Goal: Task Accomplishment & Management: Manage account settings

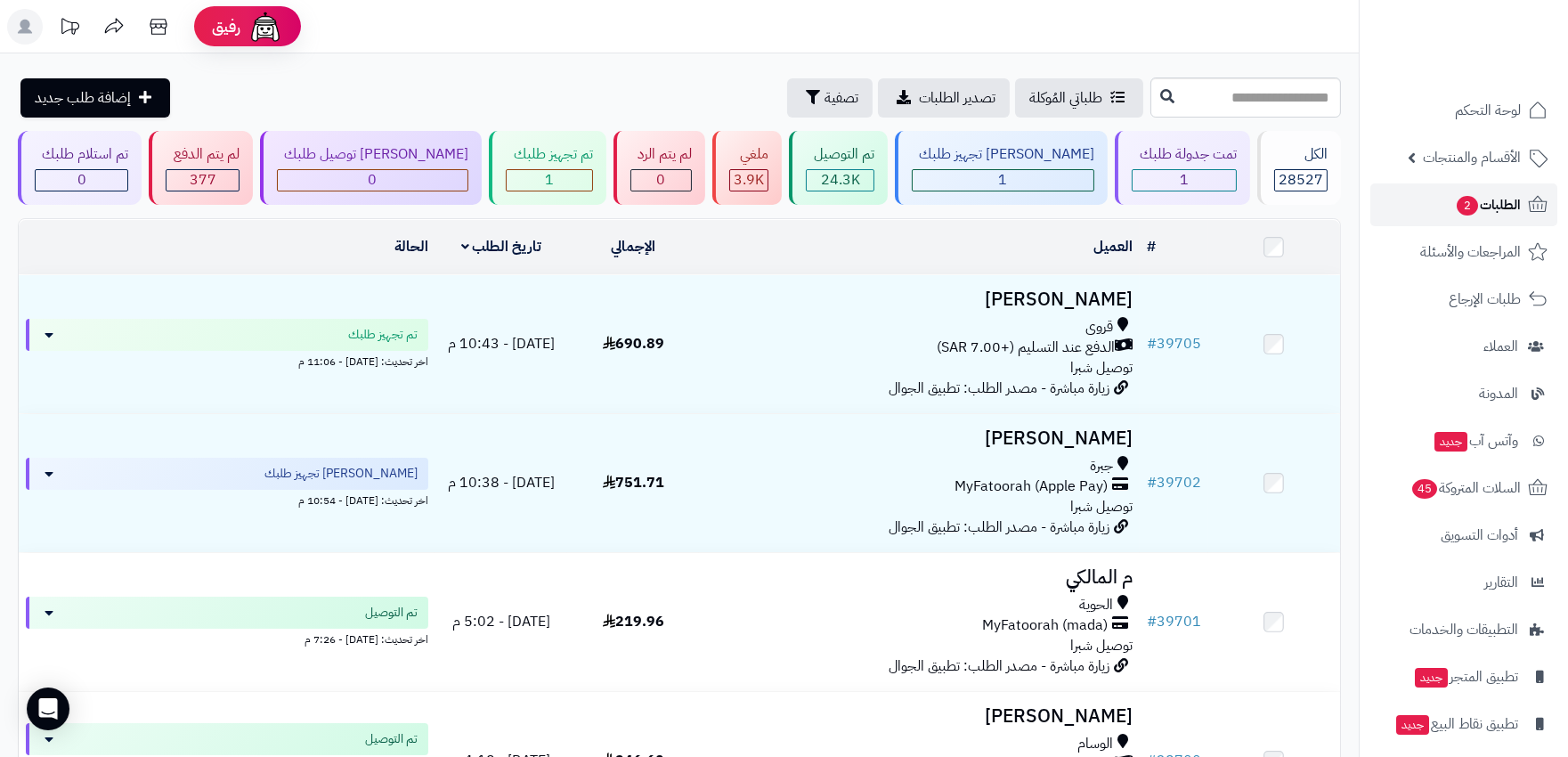
click at [1533, 194] on icon at bounding box center [1538, 205] width 22 height 22
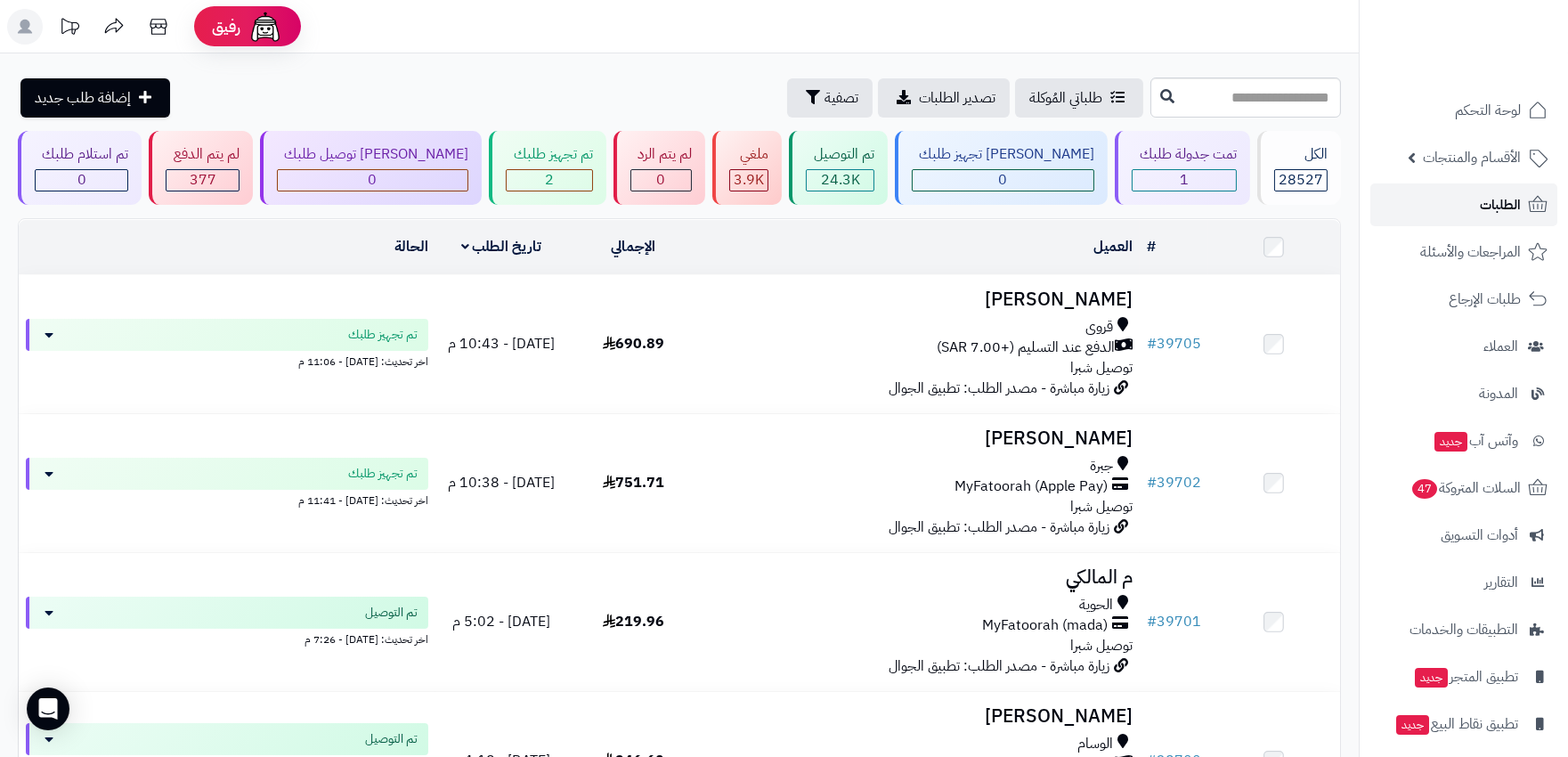
click at [1493, 190] on link "الطلبات" at bounding box center [1465, 204] width 187 height 42
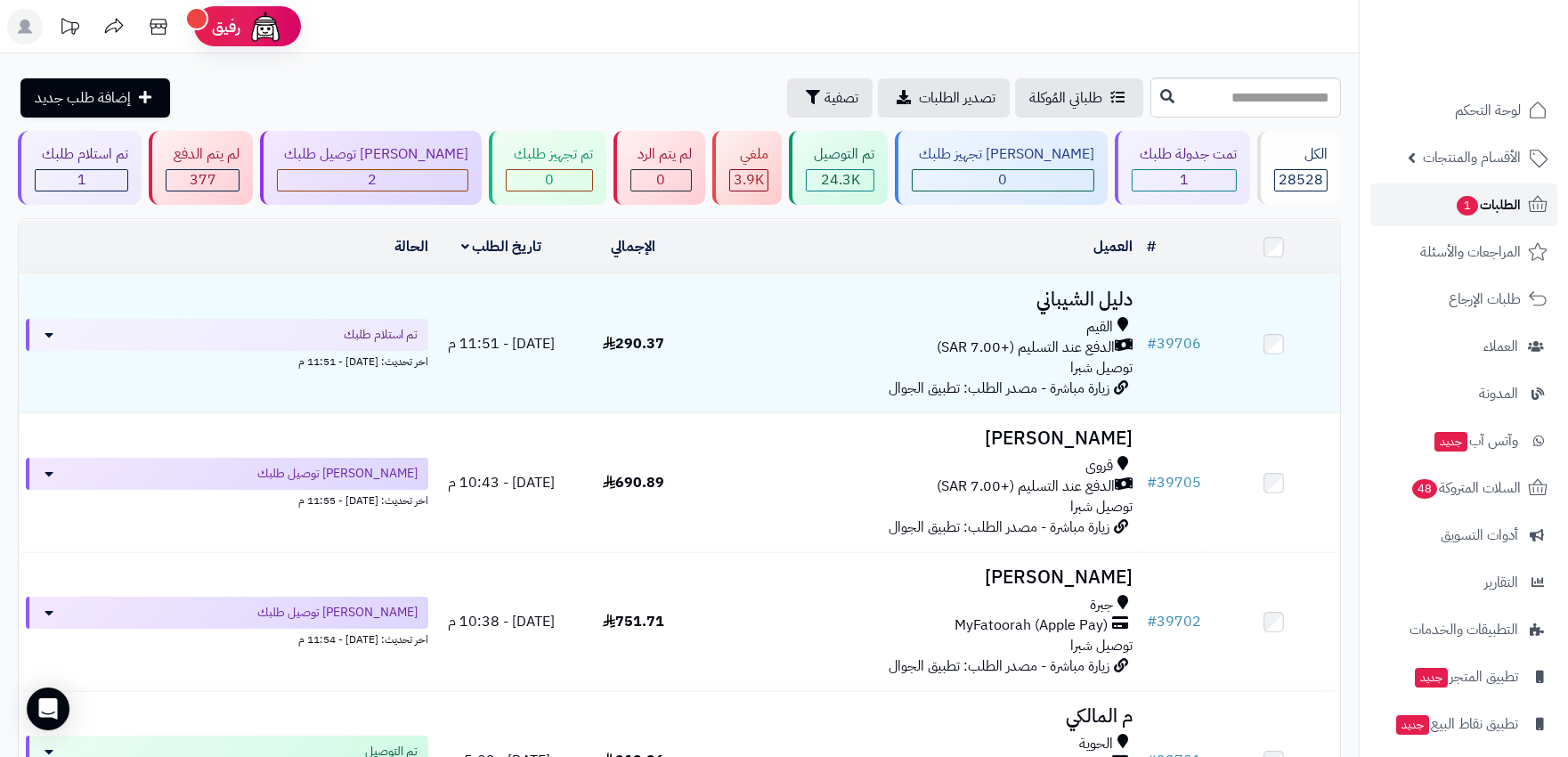
click at [1506, 192] on span "الطلبات 1" at bounding box center [1487, 204] width 66 height 25
click at [1506, 198] on span "الطلبات 1" at bounding box center [1487, 204] width 66 height 25
click at [1492, 196] on span "الطلبات 1" at bounding box center [1487, 204] width 66 height 25
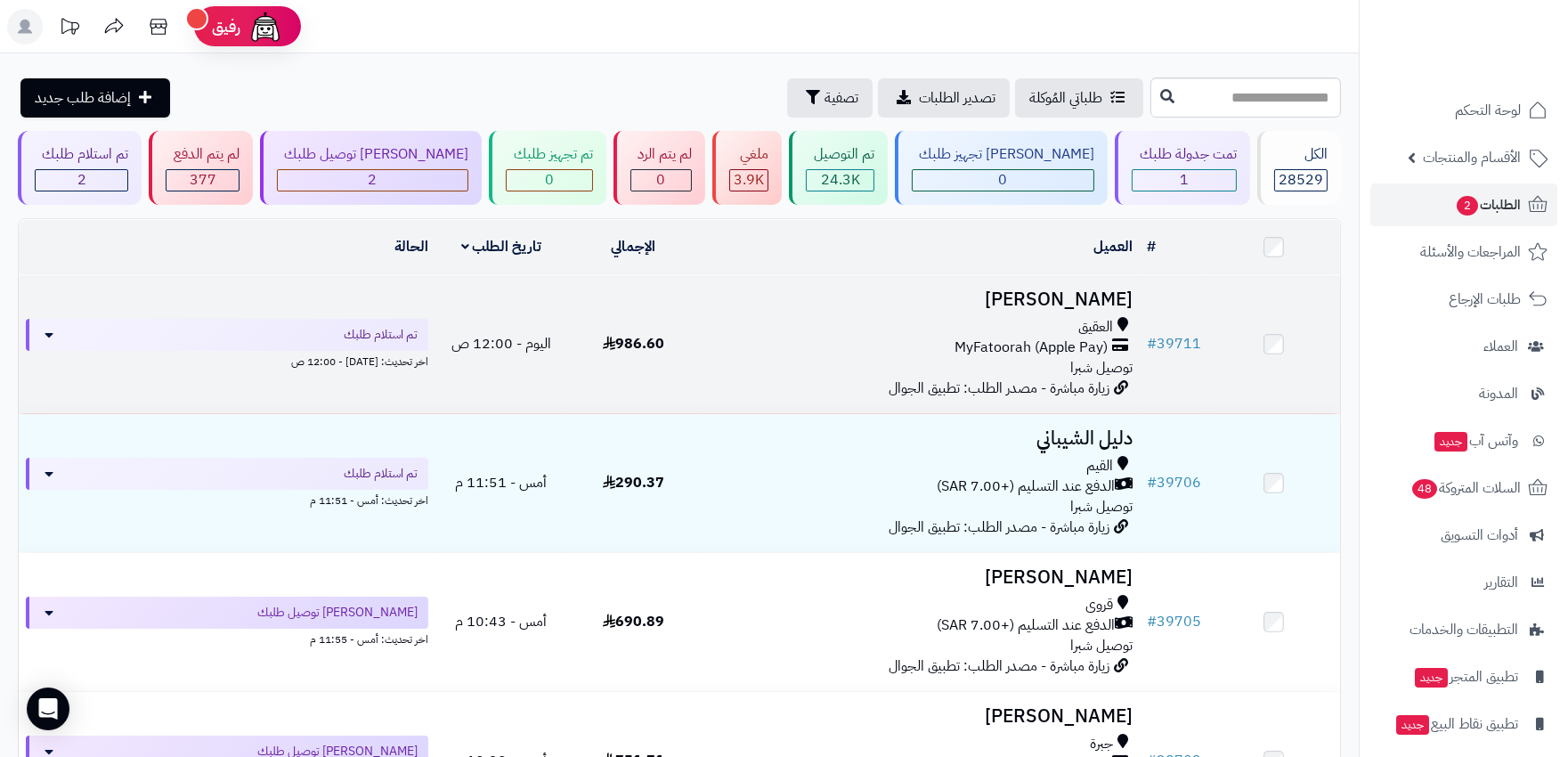
click at [855, 350] on div "MyFatoorah (Apple Pay)" at bounding box center [919, 347] width 425 height 21
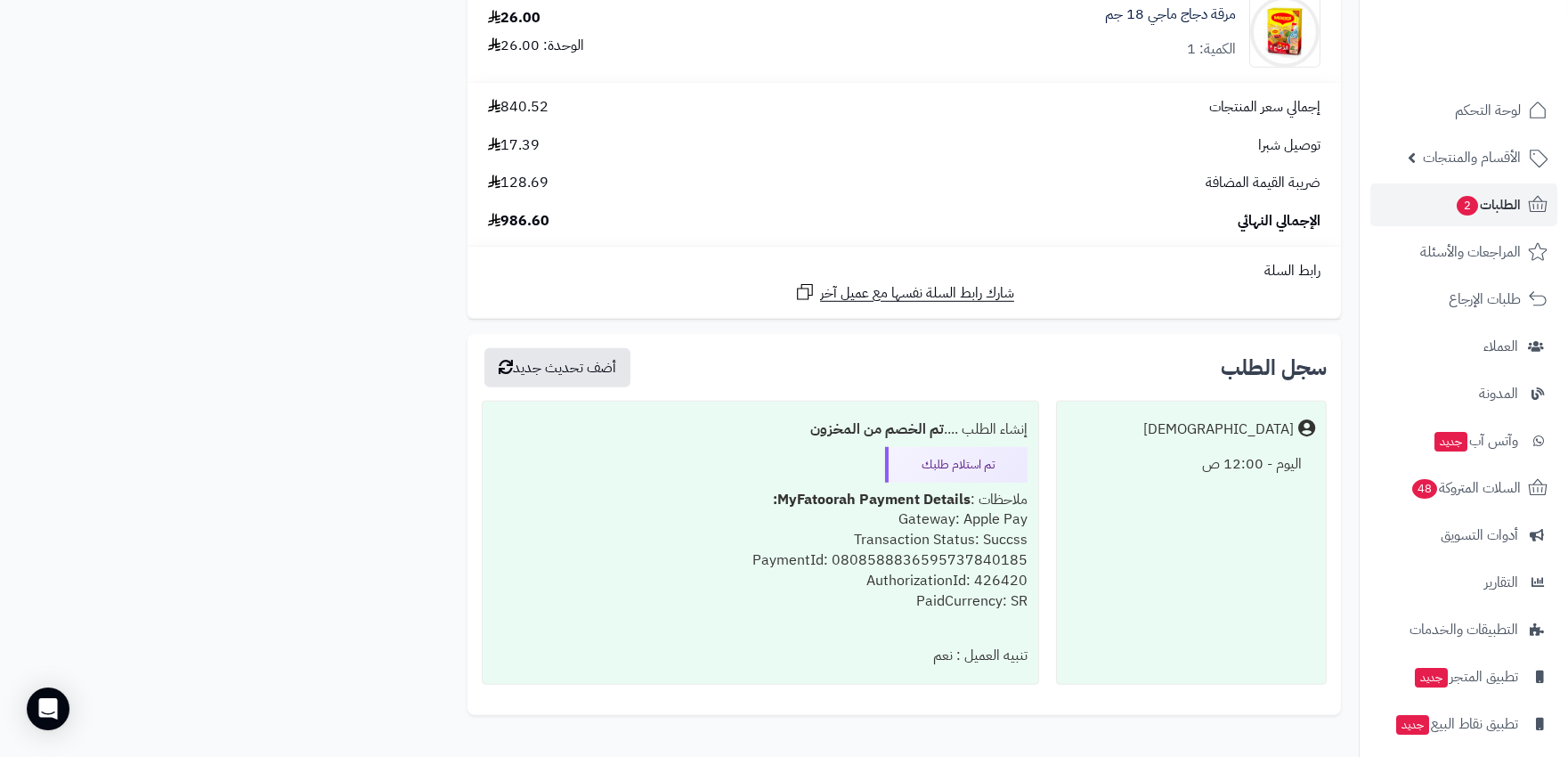
scroll to position [2769, 0]
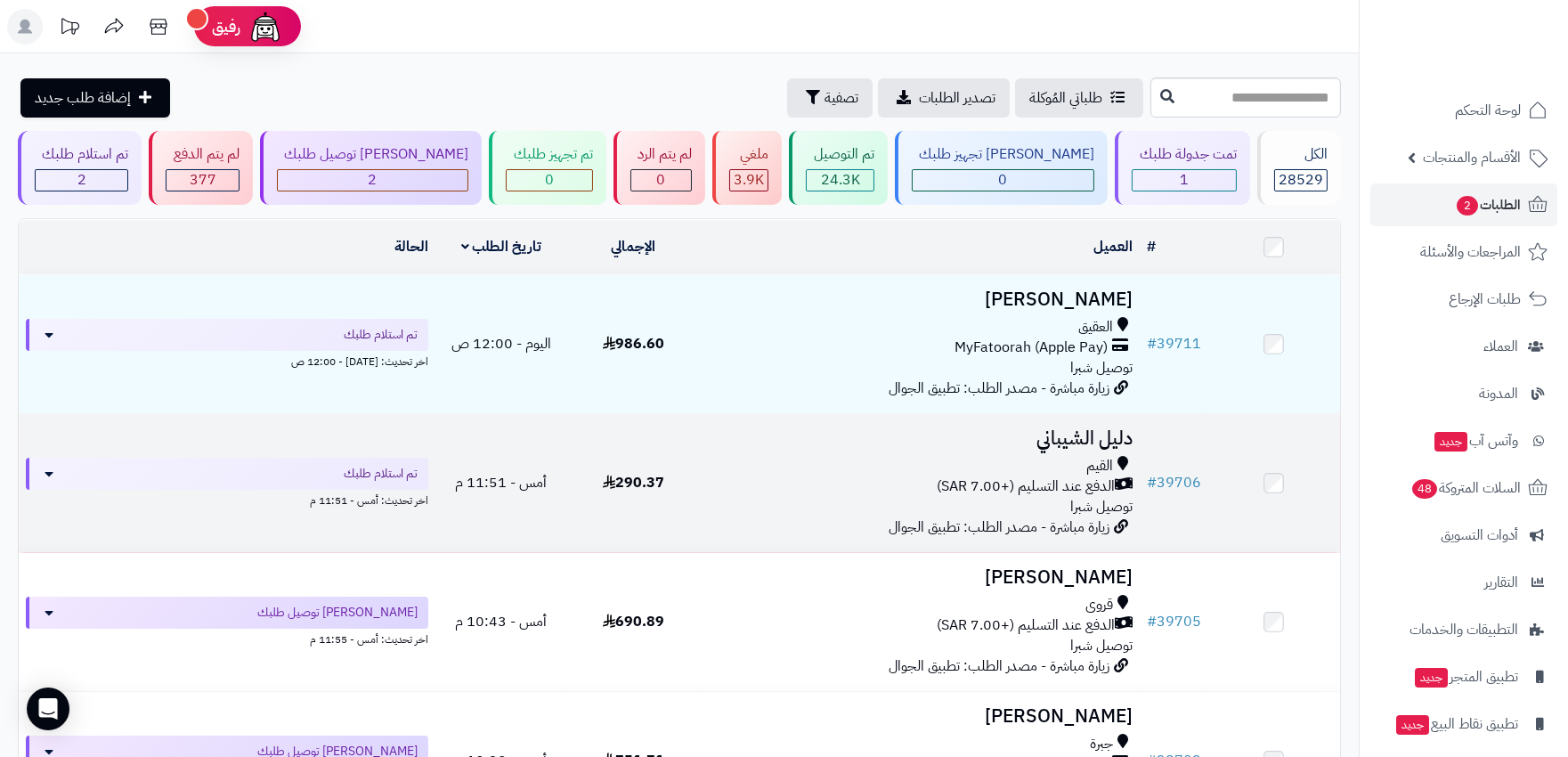
click at [850, 497] on div "القيم الدفع عند التسليم (+7.00 SAR) توصيل شبرا" at bounding box center [919, 486] width 425 height 61
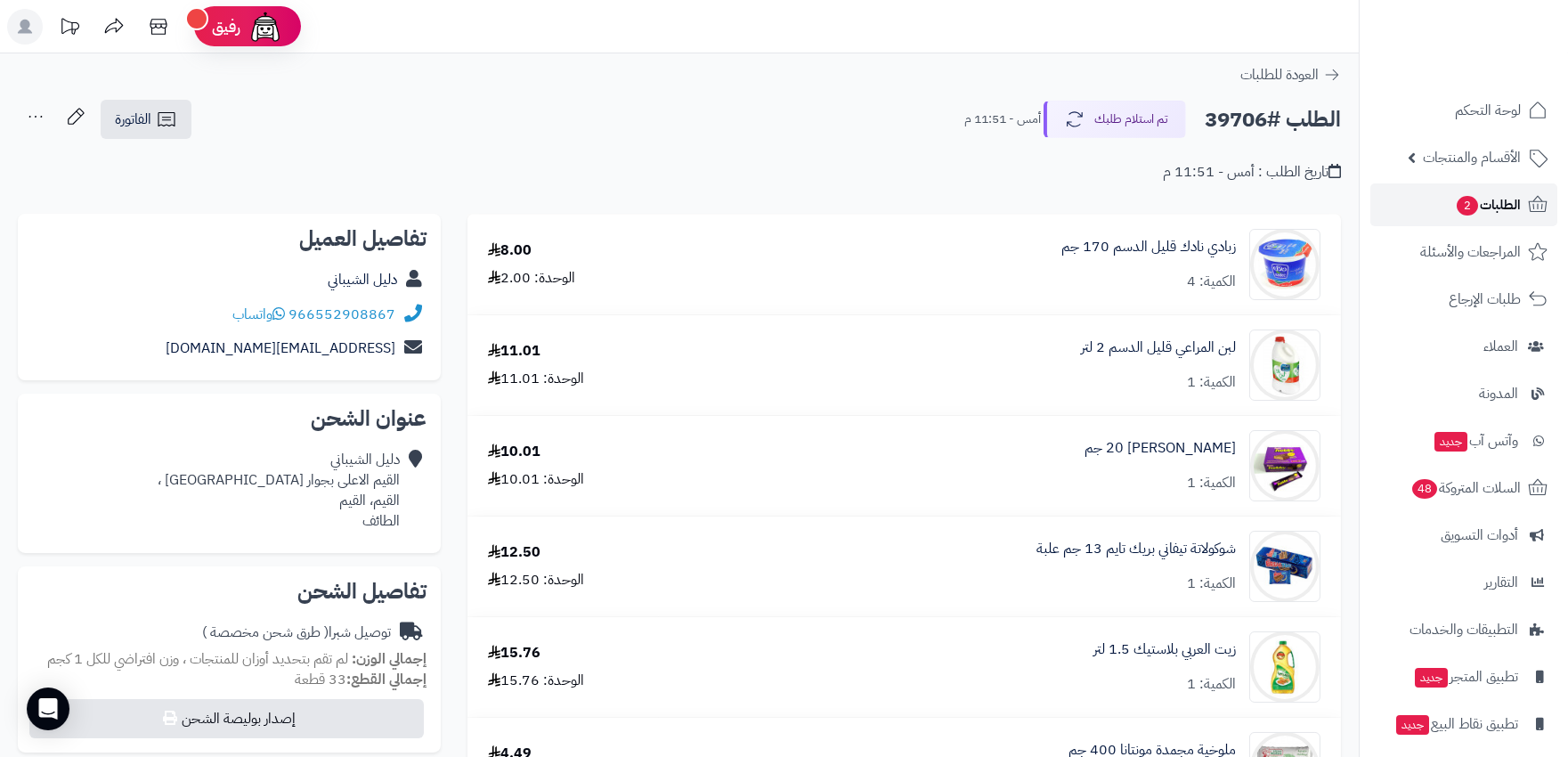
click at [1481, 200] on span "الطلبات 2" at bounding box center [1487, 204] width 66 height 25
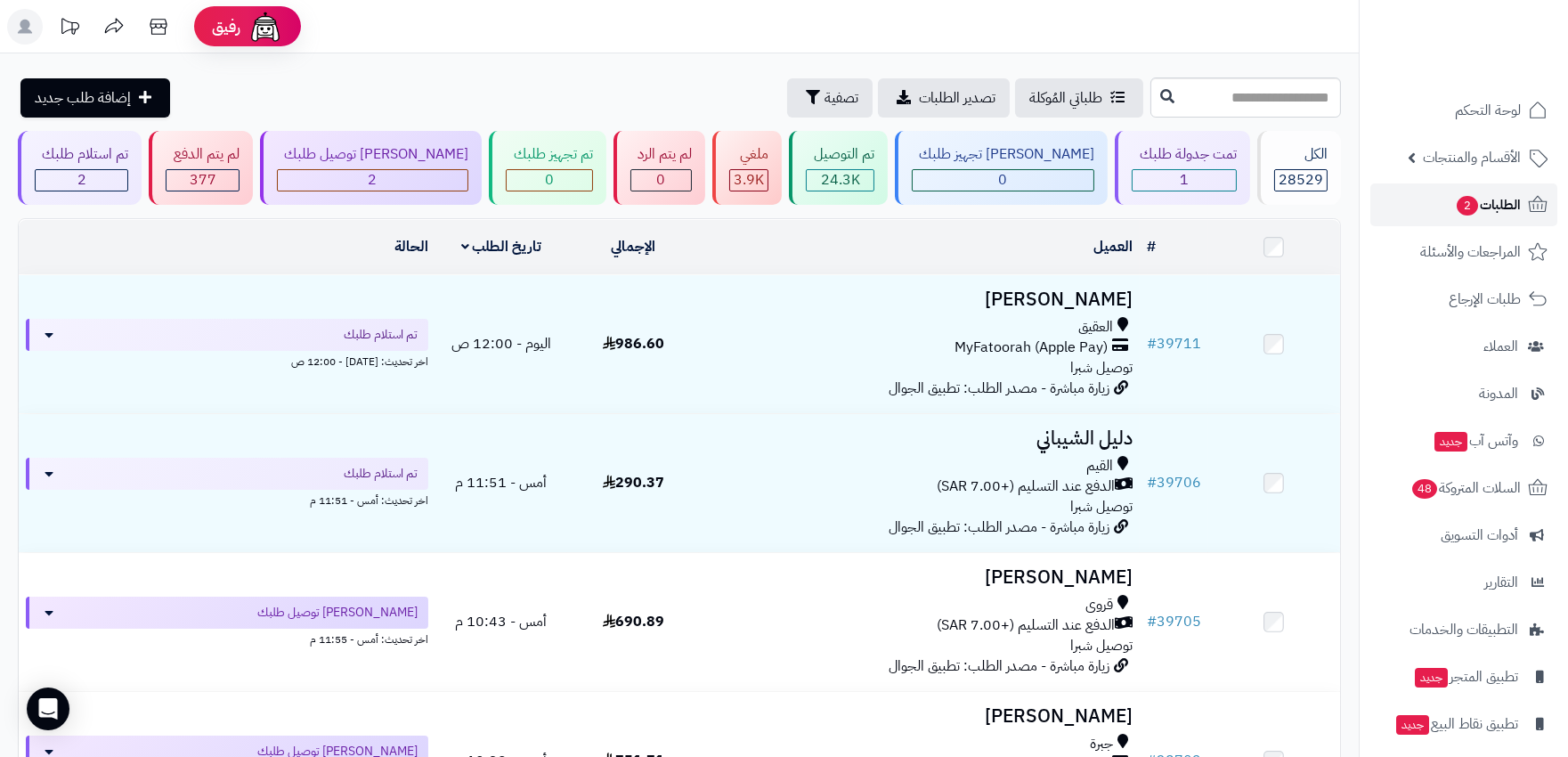
click at [1503, 202] on span "الطلبات 2" at bounding box center [1487, 204] width 66 height 25
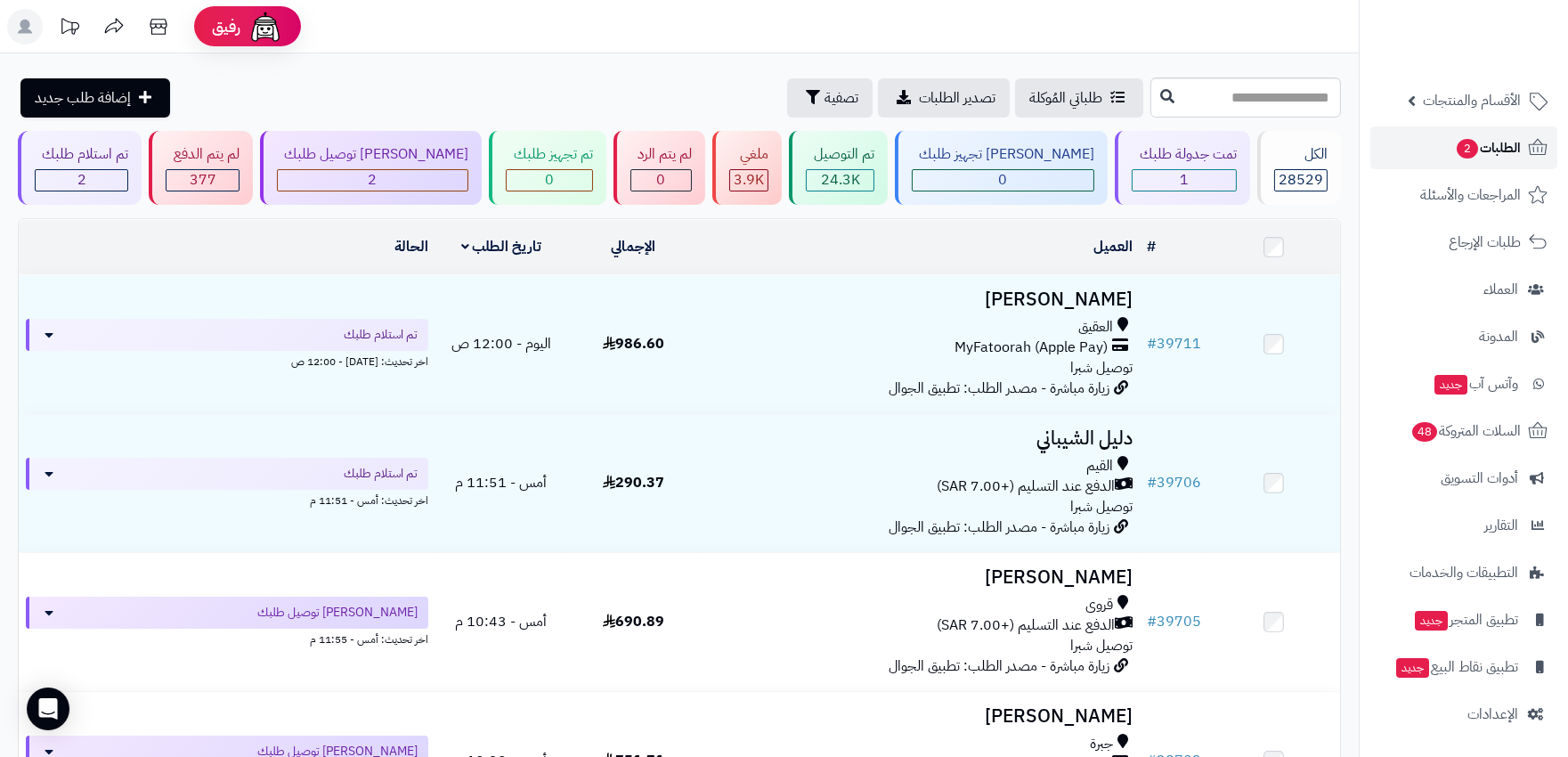
click at [1508, 162] on link "الطلبات 2" at bounding box center [1465, 147] width 187 height 42
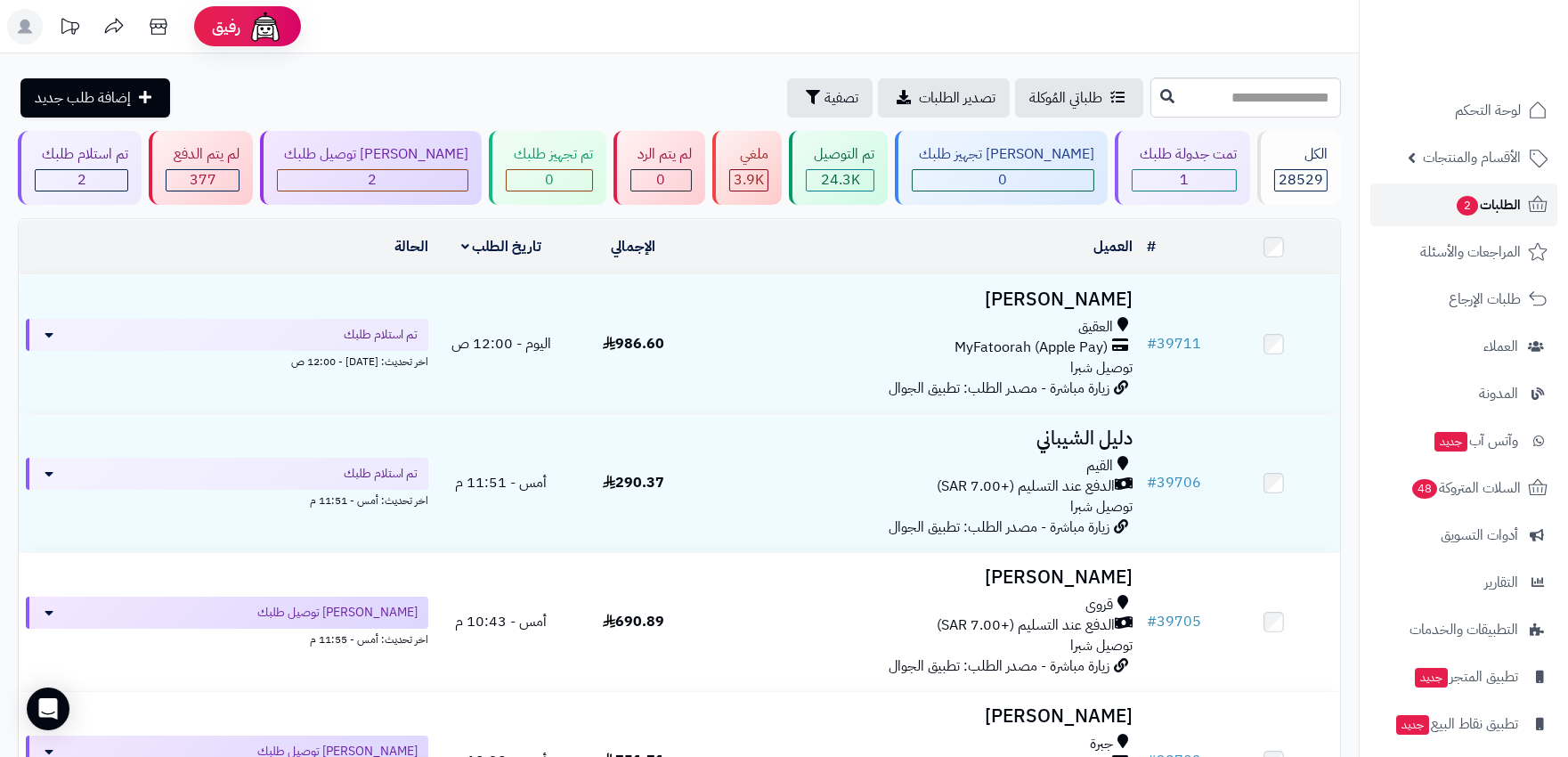
click at [1455, 198] on span "الطلبات 2" at bounding box center [1487, 204] width 66 height 25
click at [20, 29] on rect at bounding box center [25, 27] width 35 height 35
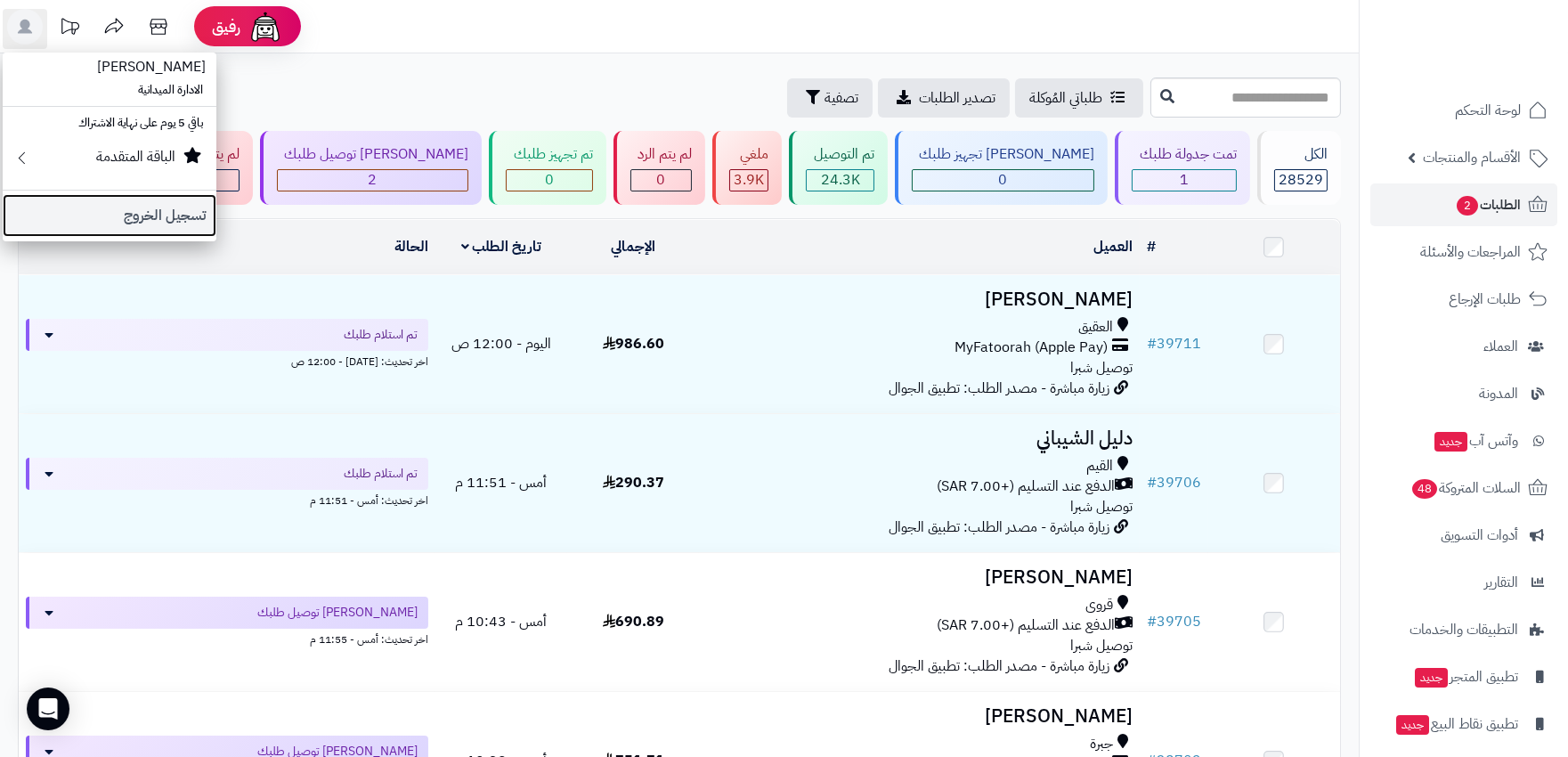
click at [111, 222] on link "تسجيل الخروج" at bounding box center [109, 215] width 214 height 42
